Goal: Task Accomplishment & Management: Understand process/instructions

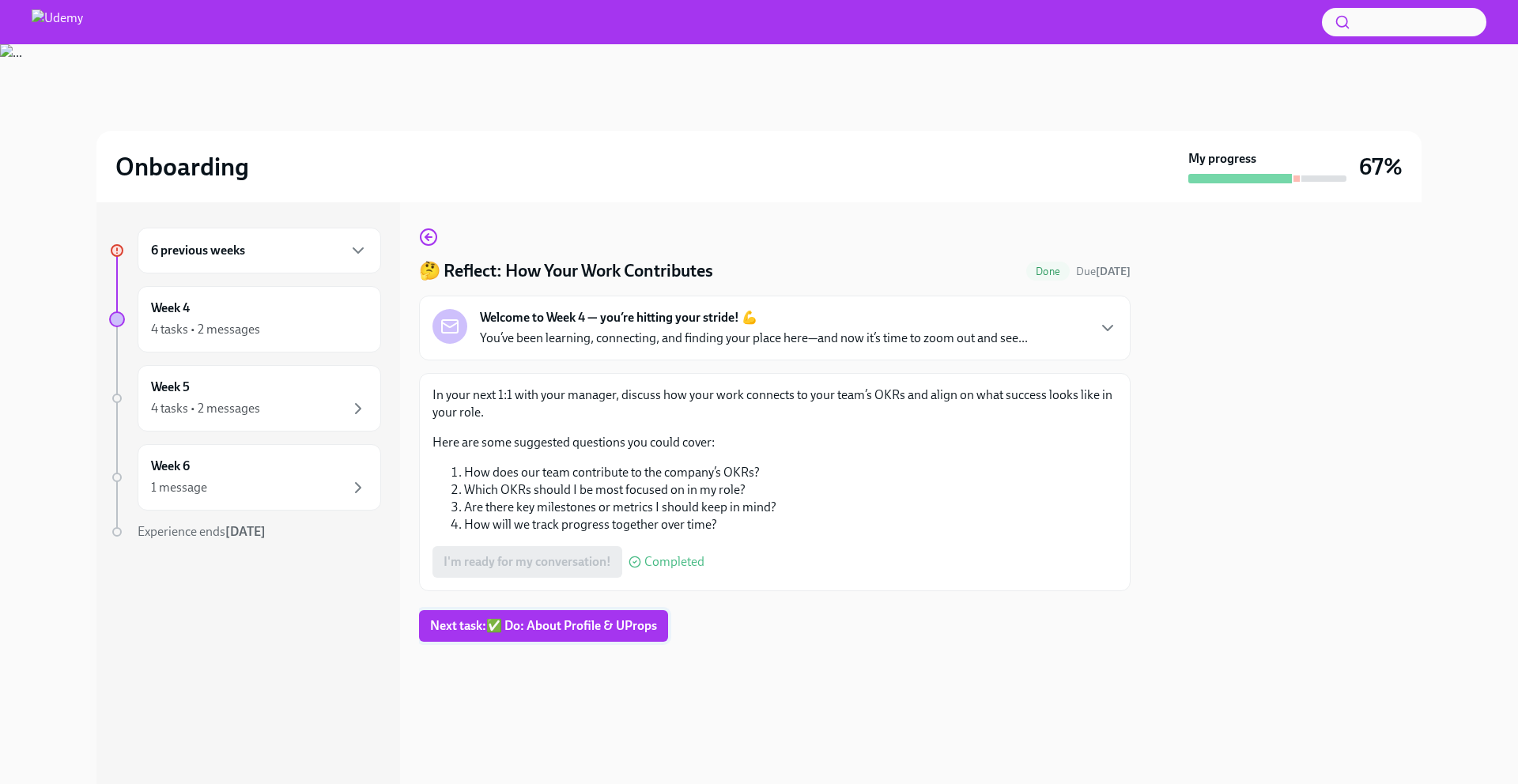
click at [478, 624] on span "Next task : ✅ Do: About Profile & UProps" at bounding box center [543, 626] width 227 height 16
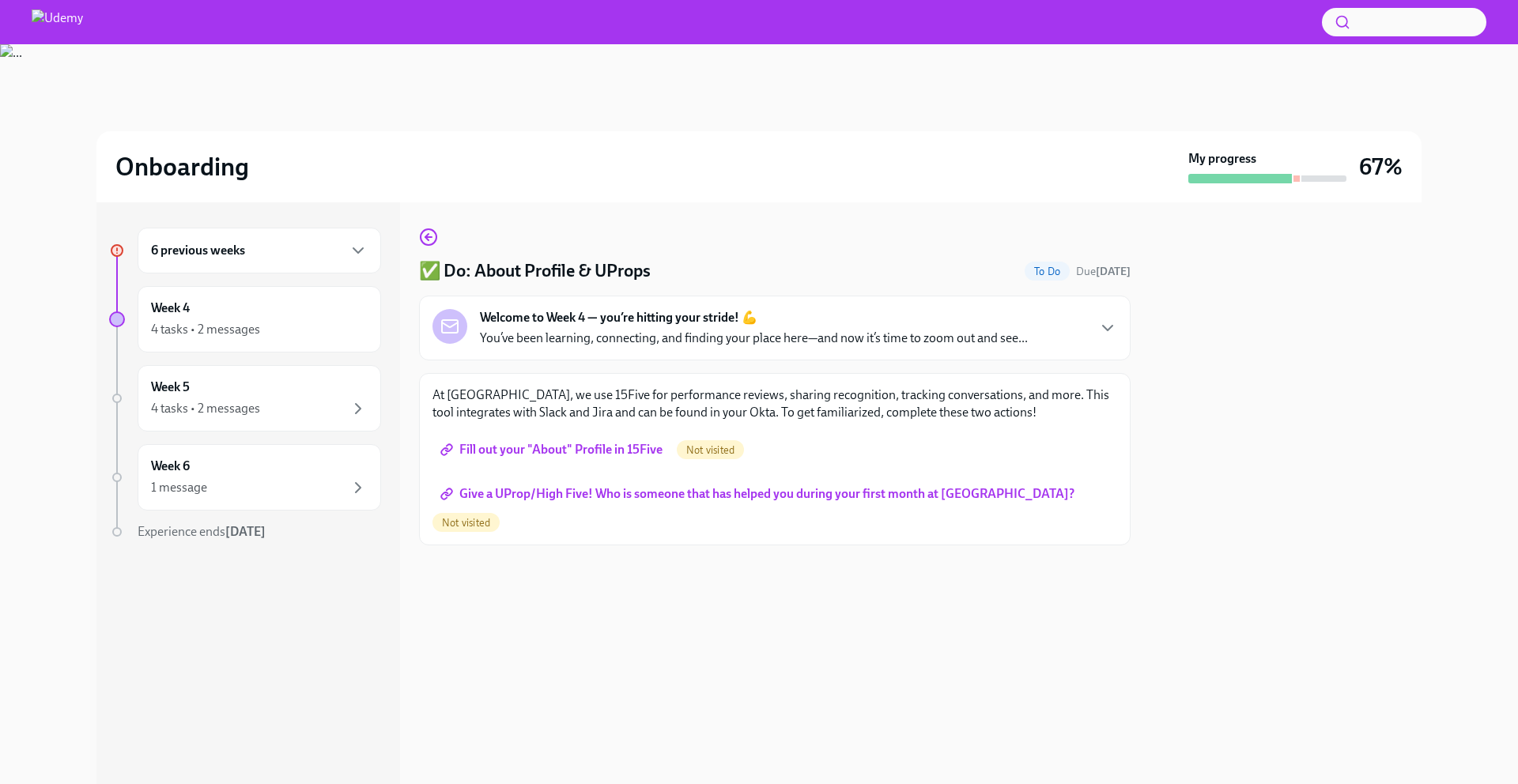
click at [621, 453] on span "Fill out your "About" Profile in 15Five" at bounding box center [553, 450] width 219 height 16
click at [568, 490] on span "Give a UProp/High Five! Who is someone that has helped you during your first mo…" at bounding box center [759, 494] width 631 height 16
